Goal: Task Accomplishment & Management: Manage account settings

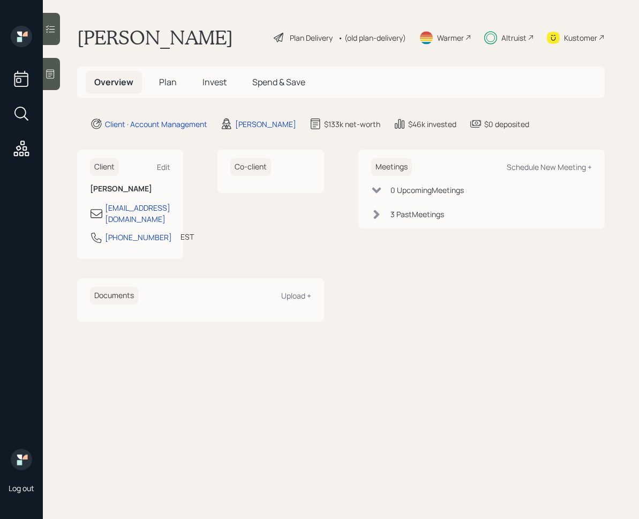
click at [219, 83] on span "Invest" at bounding box center [215, 82] width 24 height 12
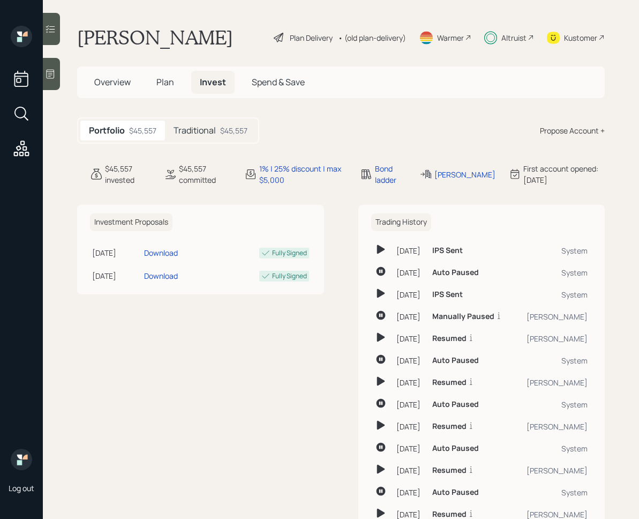
click at [210, 132] on h5 "Traditional" at bounding box center [195, 130] width 42 height 10
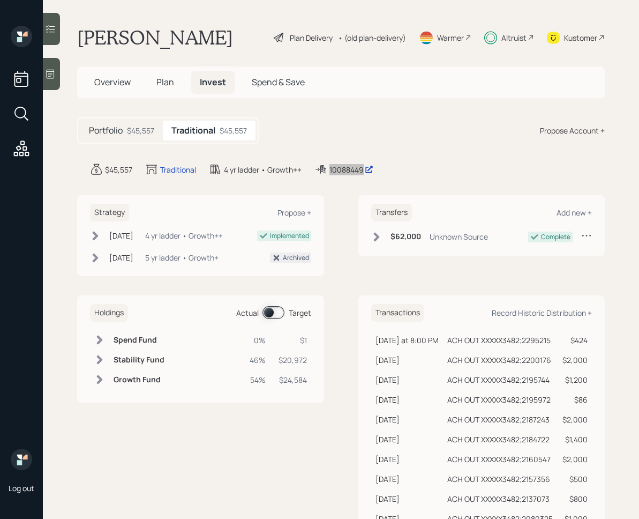
drag, startPoint x: 344, startPoint y: 169, endPoint x: 352, endPoint y: 1, distance: 168.5
click at [0, 0] on div "Log out [PERSON_NAME] Plan Delivery • (old plan-delivery) Warmer Altruist Kusto…" at bounding box center [319, 259] width 639 height 519
